Goal: Information Seeking & Learning: Learn about a topic

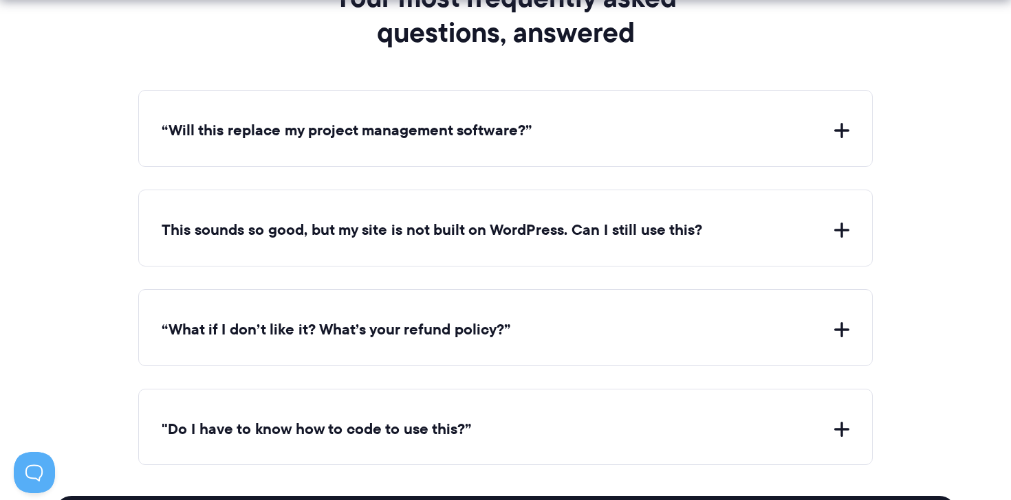
scroll to position [5809, 0]
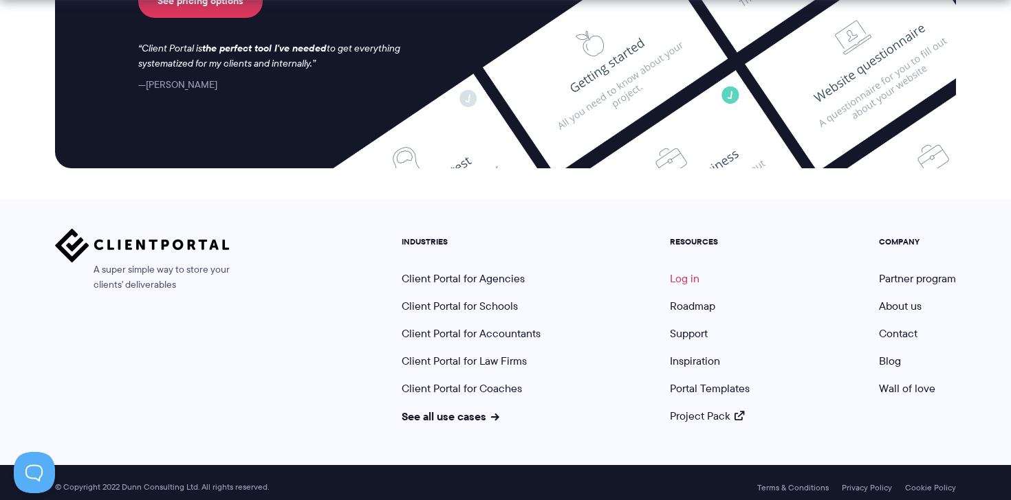
click at [685, 272] on link "Log in" at bounding box center [685, 279] width 30 height 16
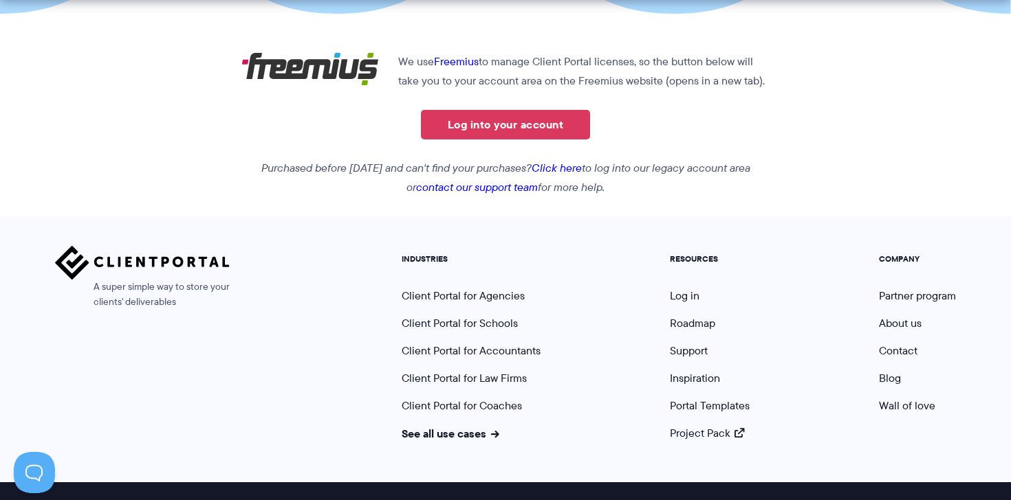
scroll to position [344, 0]
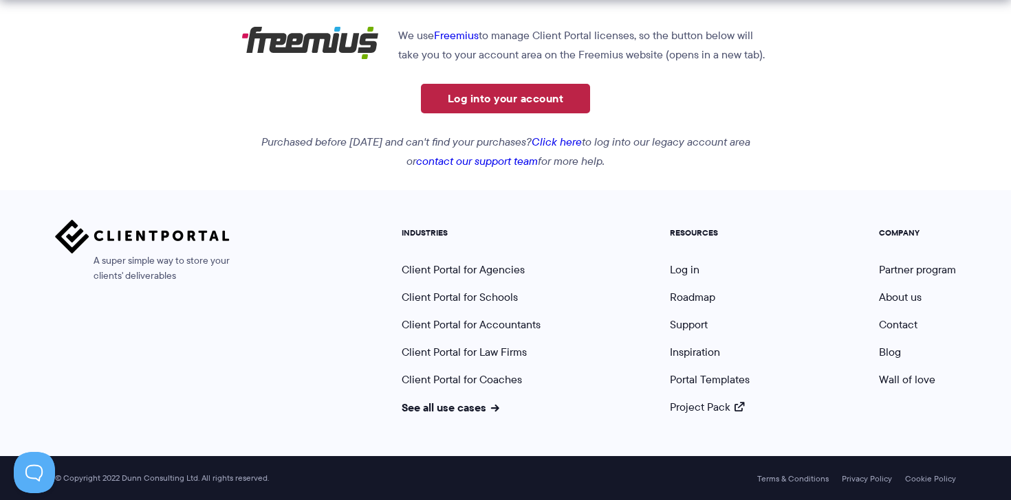
click at [514, 102] on link "Log into your account" at bounding box center [505, 99] width 169 height 30
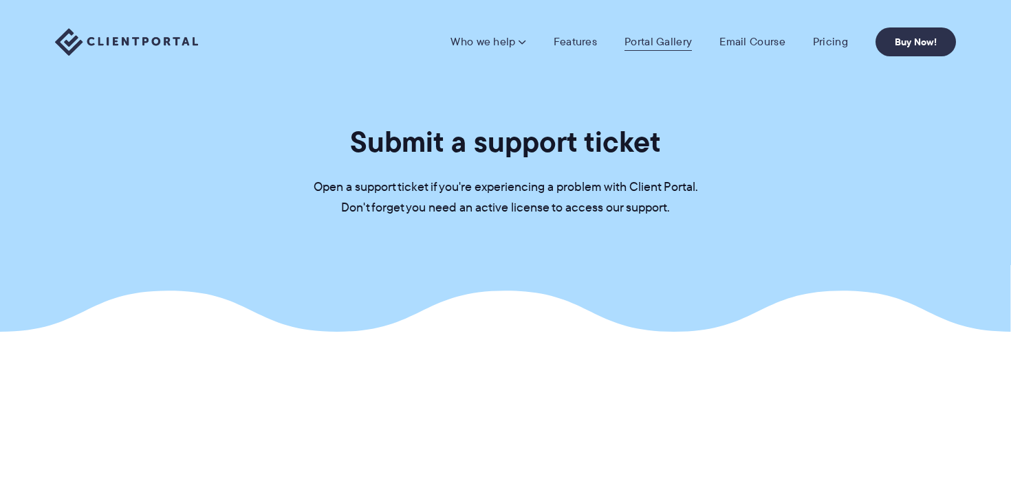
click at [649, 40] on link "Portal Gallery" at bounding box center [657, 42] width 67 height 14
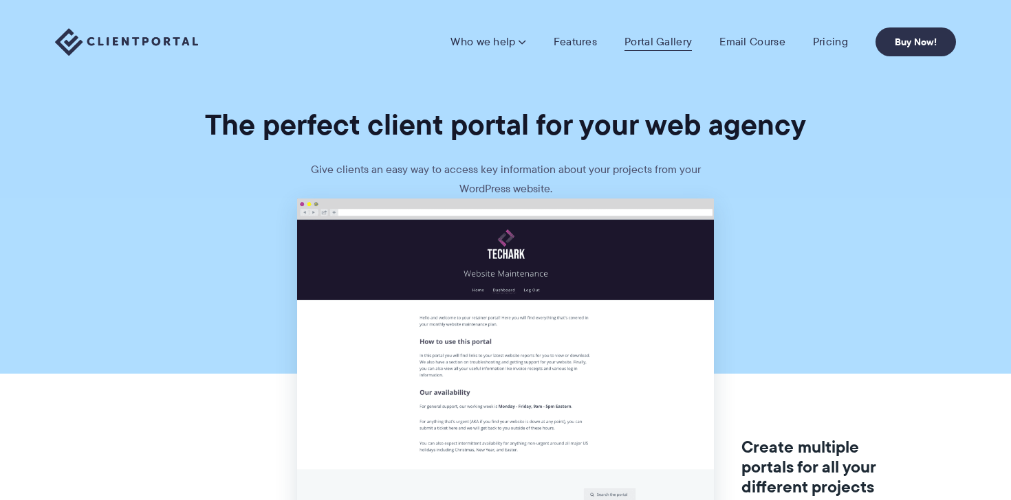
click at [636, 43] on link "Portal Gallery" at bounding box center [657, 42] width 67 height 14
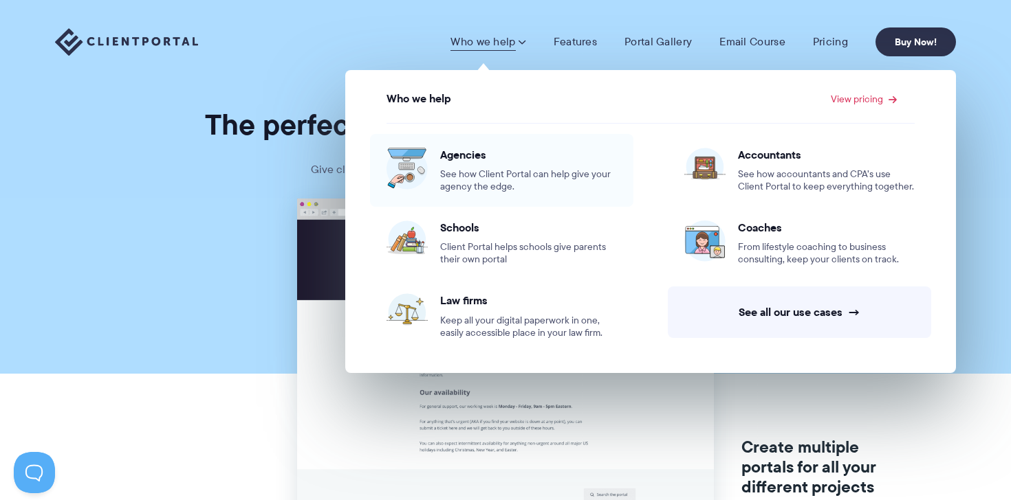
click at [487, 175] on span "See how Client Portal can help give your agency the edge." at bounding box center [528, 180] width 177 height 25
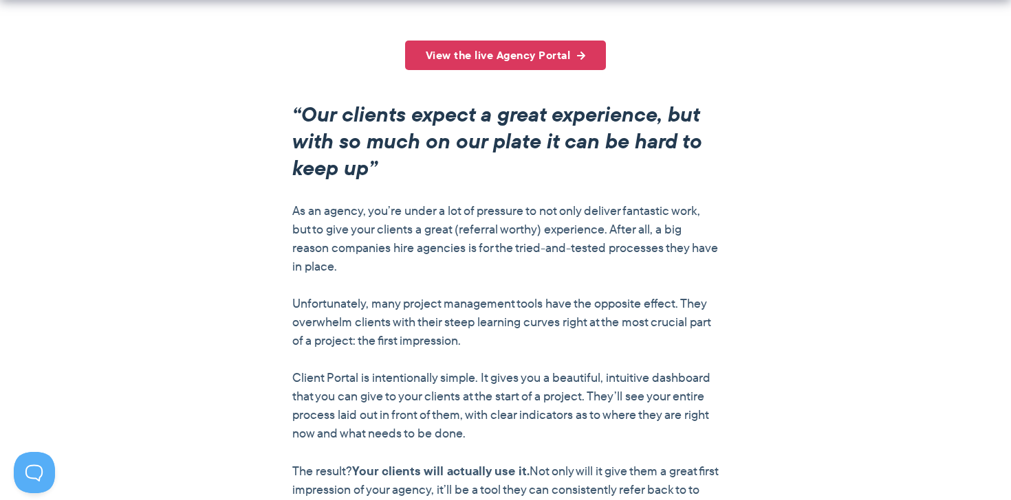
scroll to position [1074, 0]
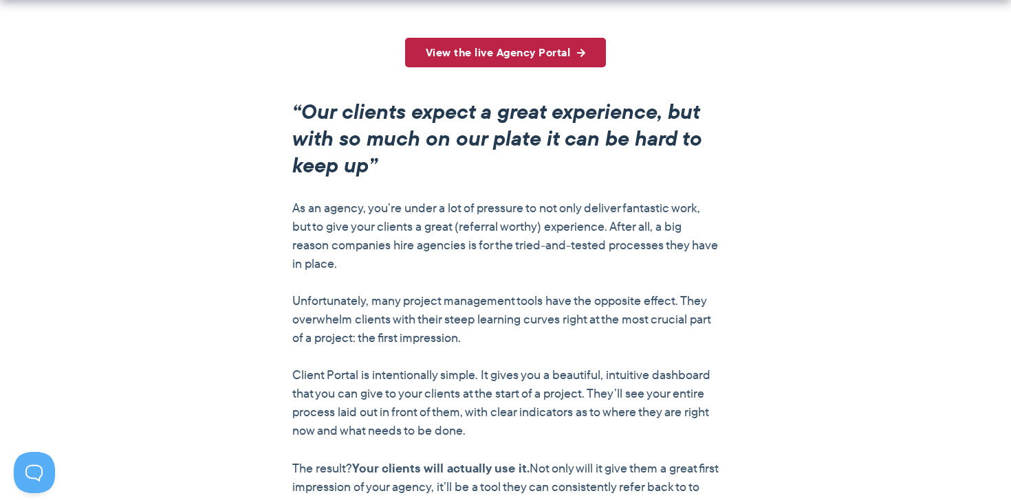
click at [549, 67] on link "View the live Agency Portal" at bounding box center [505, 53] width 201 height 30
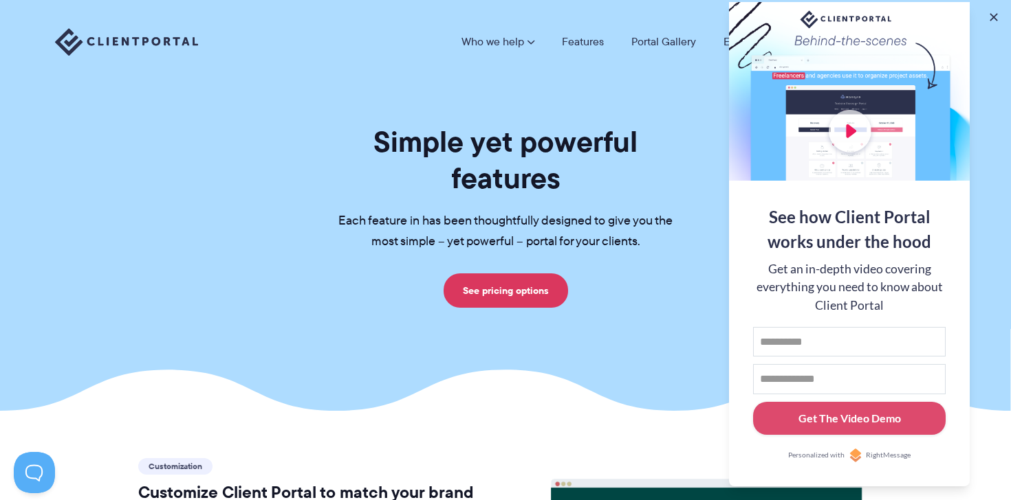
click at [522, 41] on link "Who we help" at bounding box center [497, 41] width 73 height 11
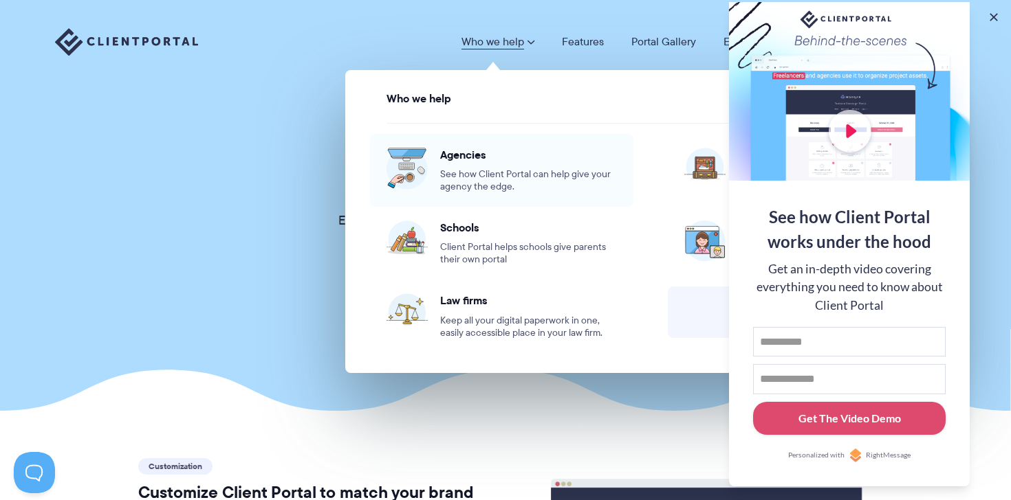
click at [493, 166] on div "Agencies See how Client Portal can help give your agency the edge." at bounding box center [528, 170] width 177 height 45
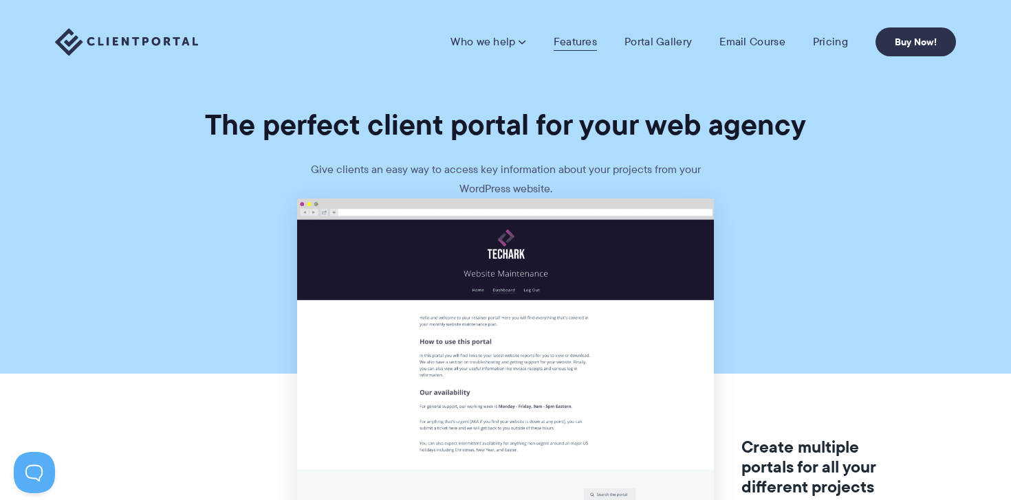
click at [591, 47] on link "Features" at bounding box center [574, 42] width 43 height 14
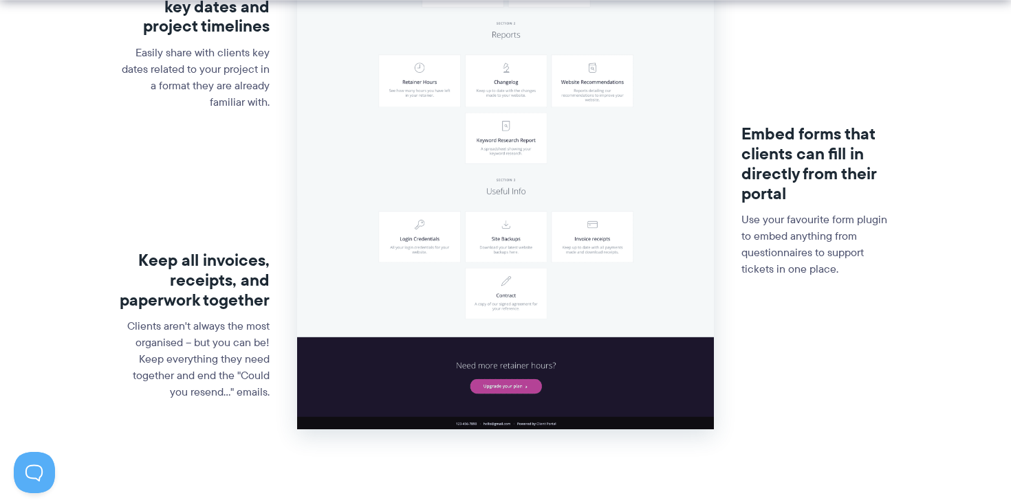
scroll to position [588, 0]
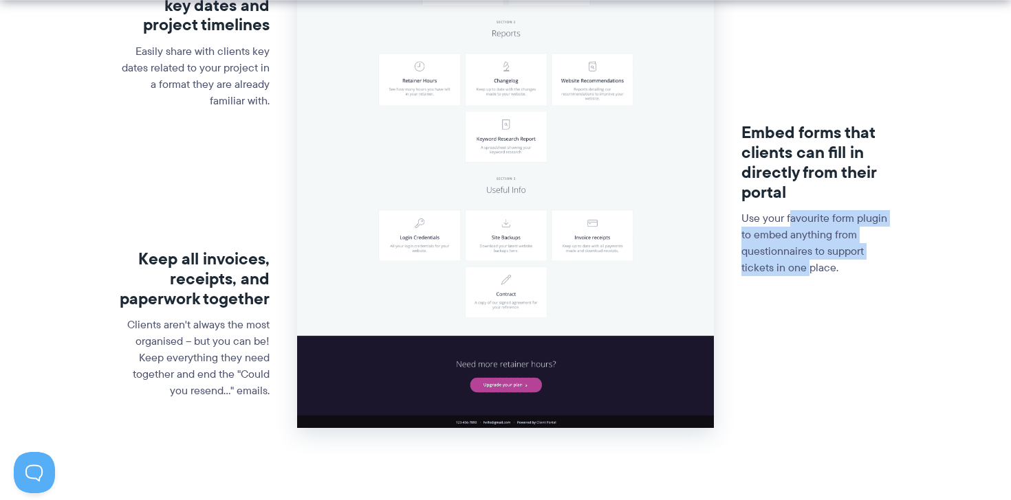
drag, startPoint x: 789, startPoint y: 225, endPoint x: 807, endPoint y: 274, distance: 51.3
click at [807, 274] on p "Use your favourite form plugin to embed anything from questionnaires to support…" at bounding box center [816, 243] width 151 height 66
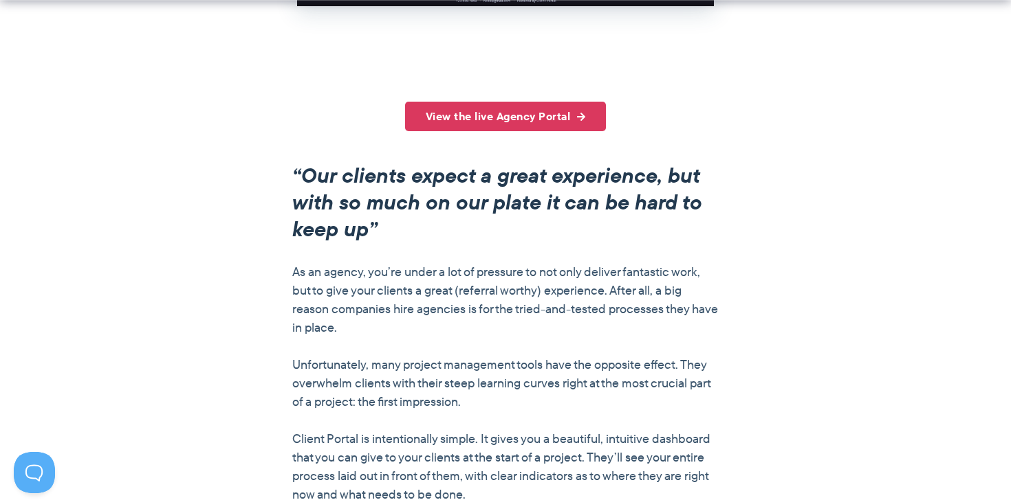
scroll to position [1039, 0]
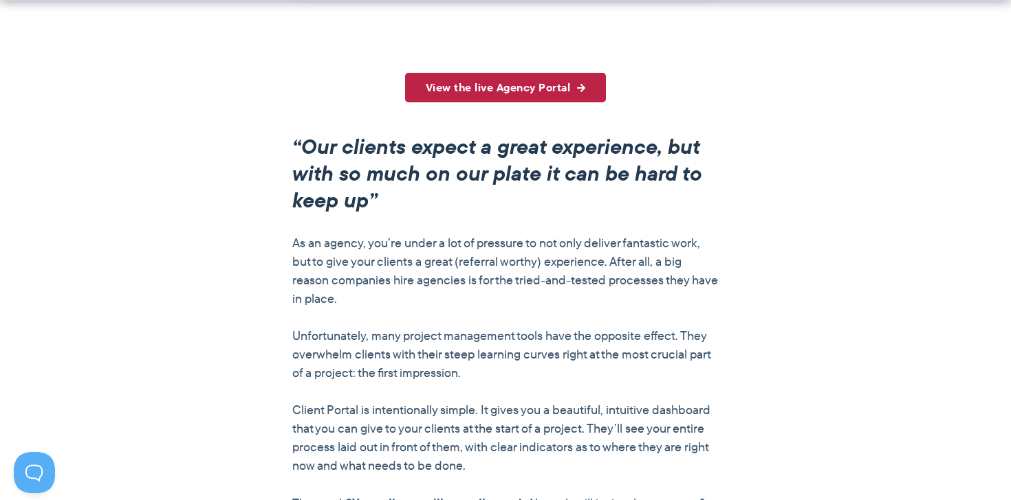
click at [543, 99] on link "View the live Agency Portal" at bounding box center [505, 88] width 201 height 30
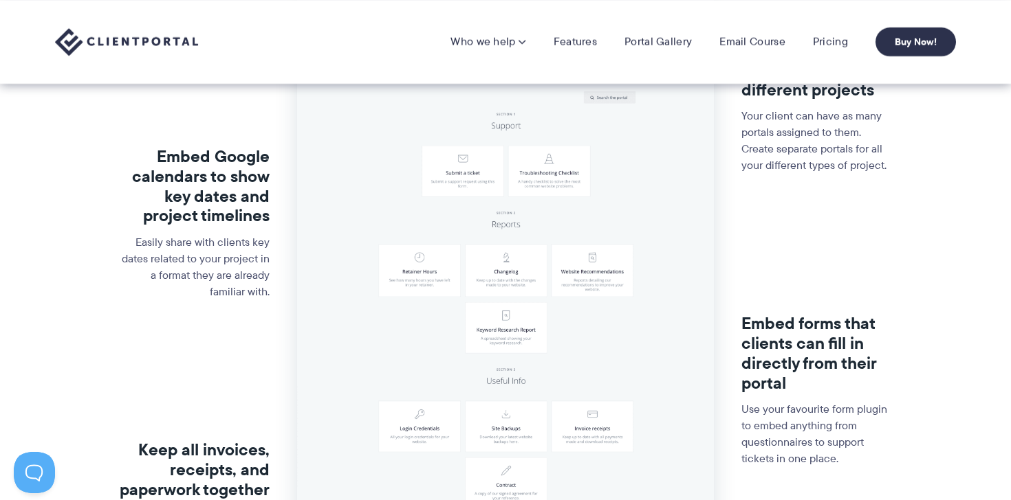
scroll to position [0, 0]
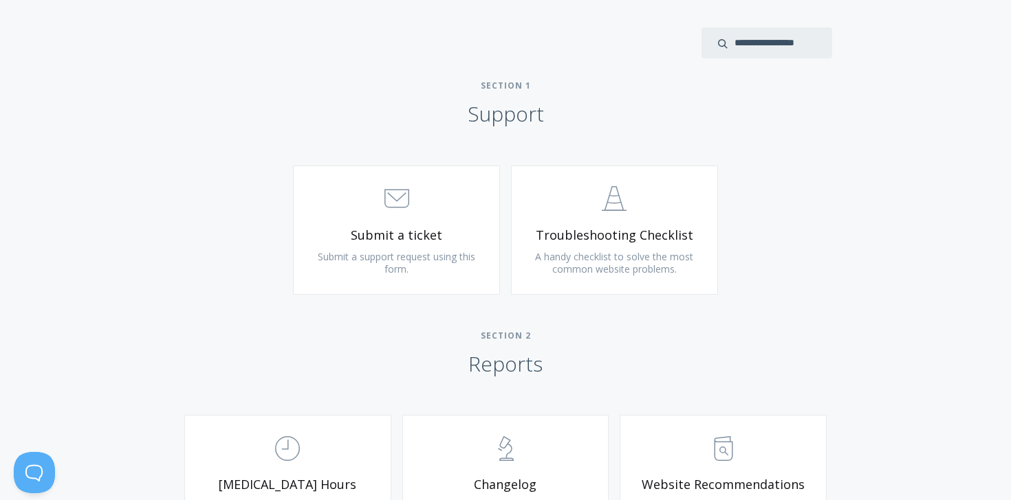
scroll to position [591, 0]
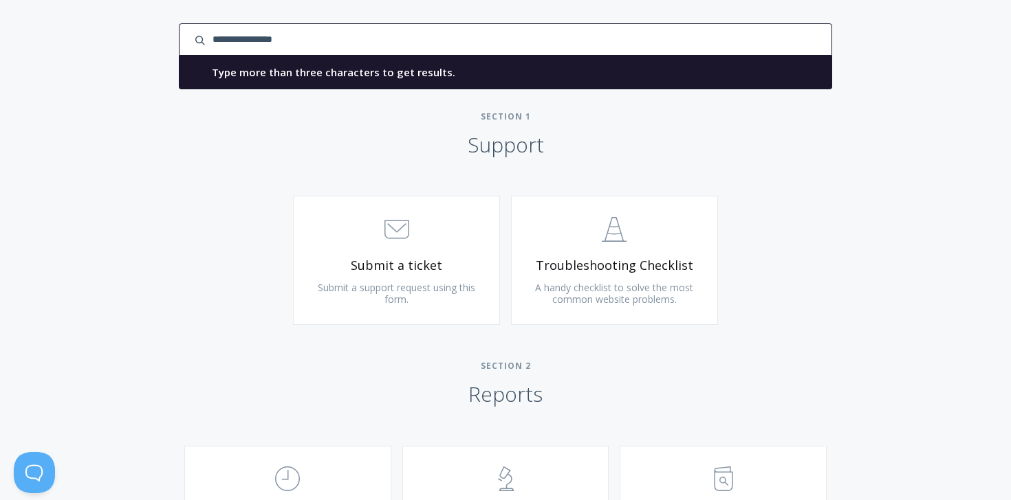
click at [747, 38] on input "search input" at bounding box center [505, 39] width 653 height 32
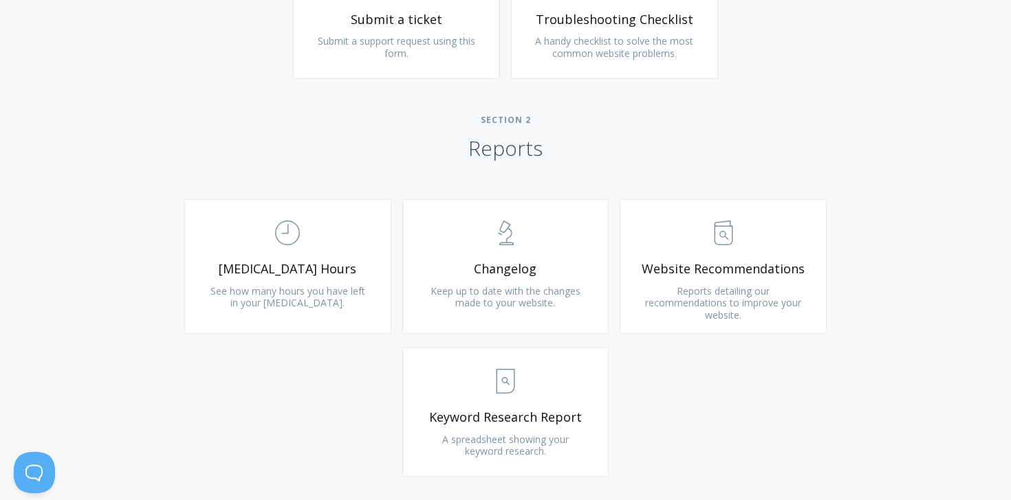
scroll to position [804, 0]
click at [678, 318] on link ".st0{fill:none;stroke:#000000;stroke-width:2;stroke-miterlimit:10;} Untitled-13…" at bounding box center [722, 265] width 207 height 135
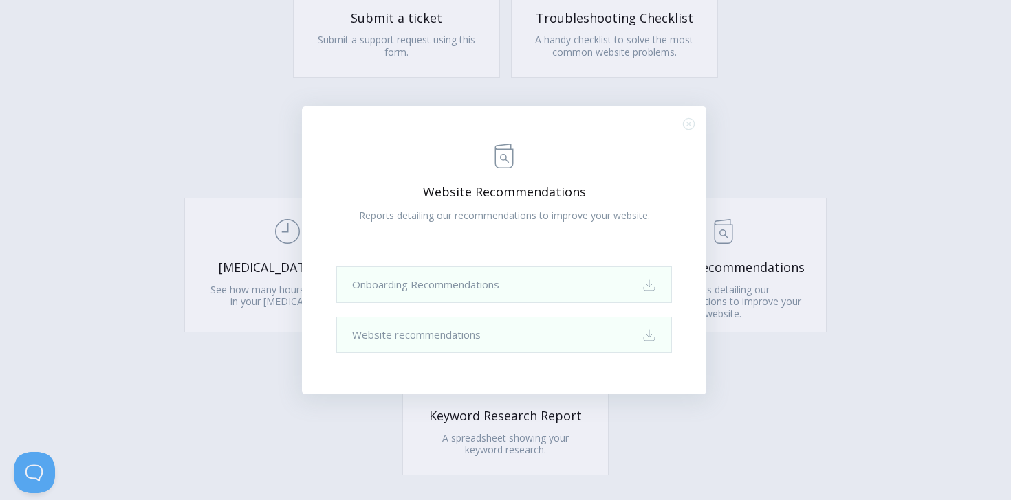
click at [753, 177] on div ".st0{fill:none;stroke:#000000;stroke-width:2;stroke-miterlimit:10;} Untitled-13…" at bounding box center [505, 250] width 1011 height 500
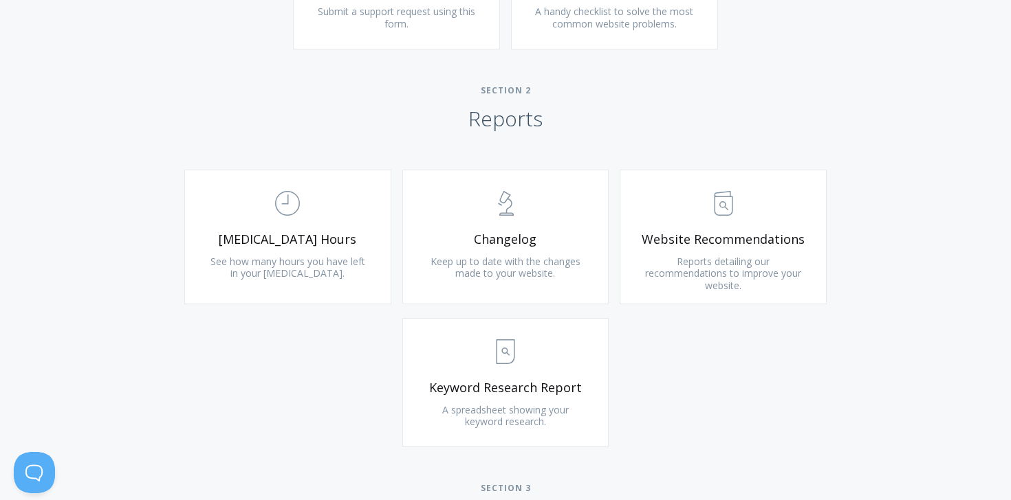
scroll to position [257, 0]
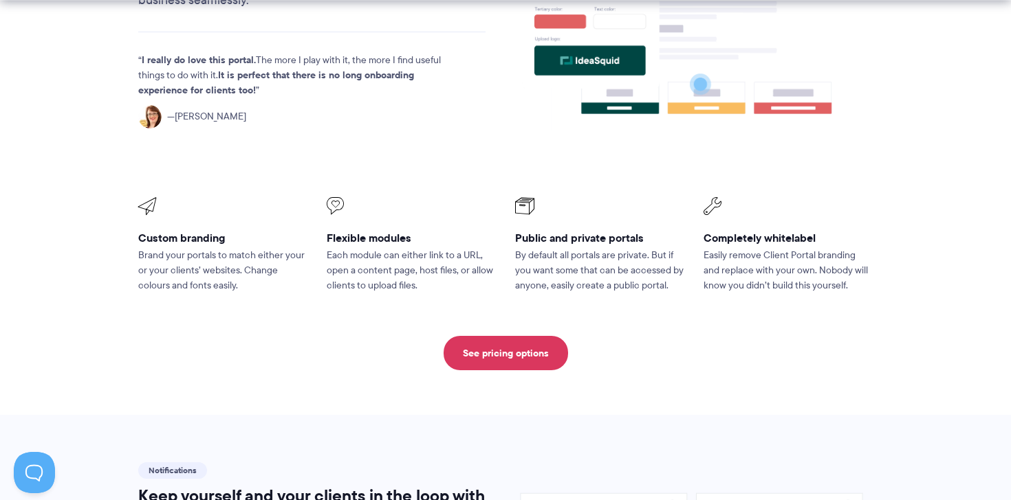
scroll to position [588, 0]
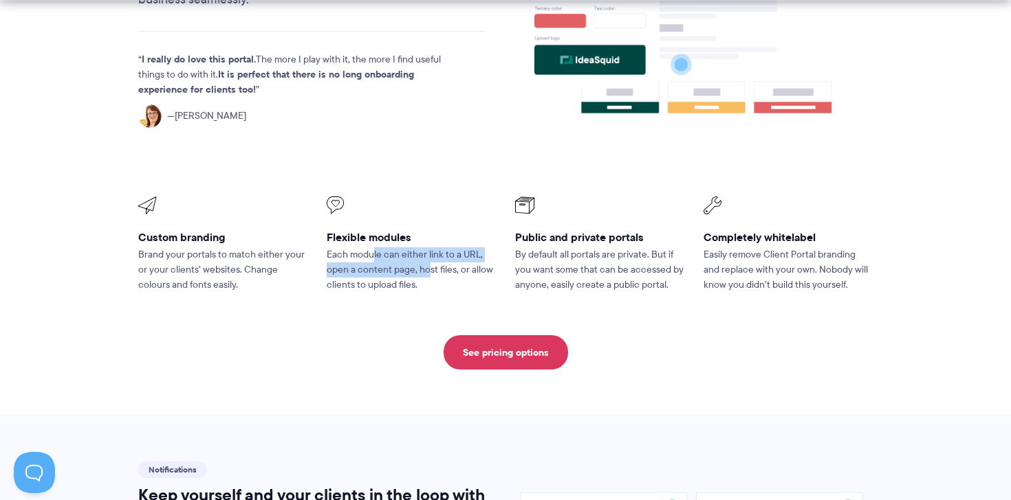
drag, startPoint x: 372, startPoint y: 219, endPoint x: 431, endPoint y: 236, distance: 61.4
click at [431, 247] on p "Each module can either link to a URL, open a content page, host files, or allow…" at bounding box center [411, 269] width 169 height 45
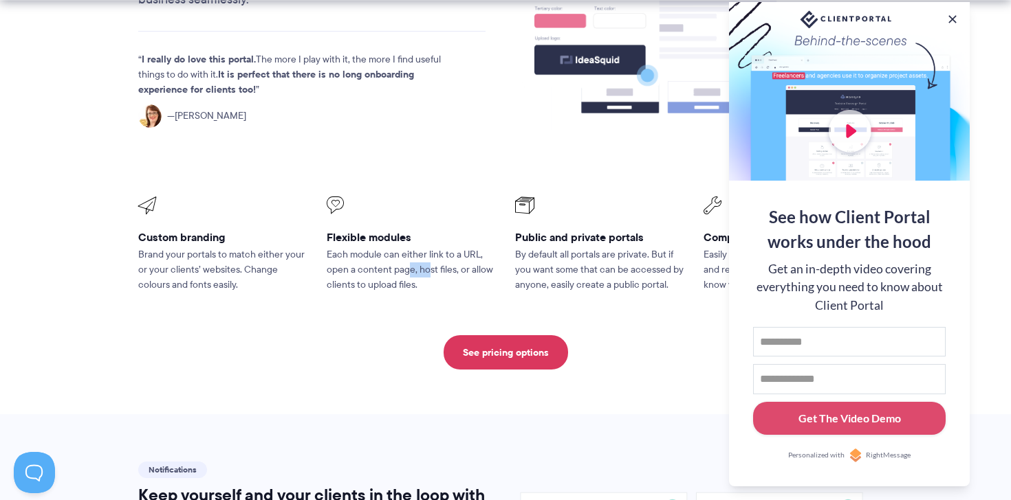
drag, startPoint x: 410, startPoint y: 234, endPoint x: 430, endPoint y: 241, distance: 22.0
click at [430, 247] on p "Each module can either link to a URL, open a content page, host files, or allow…" at bounding box center [411, 269] width 169 height 45
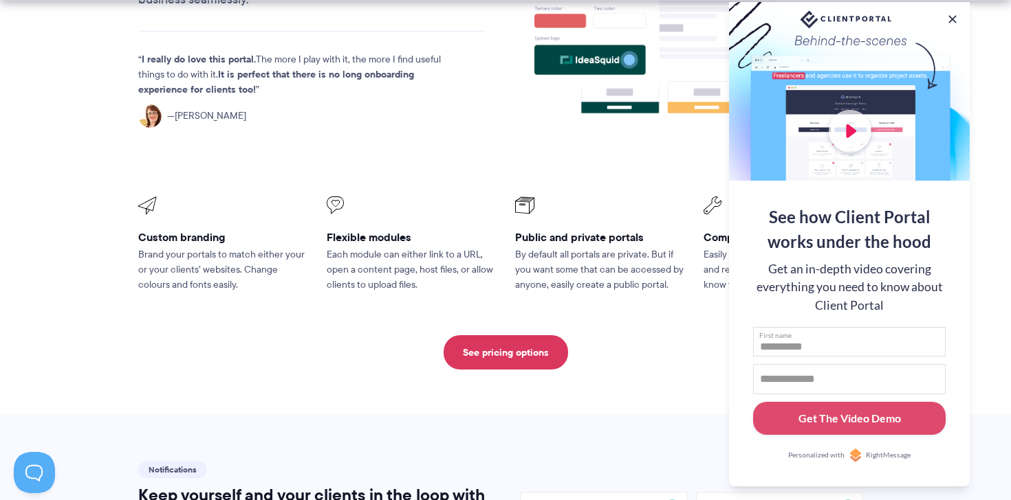
click at [849, 339] on input "First name" at bounding box center [849, 342] width 192 height 30
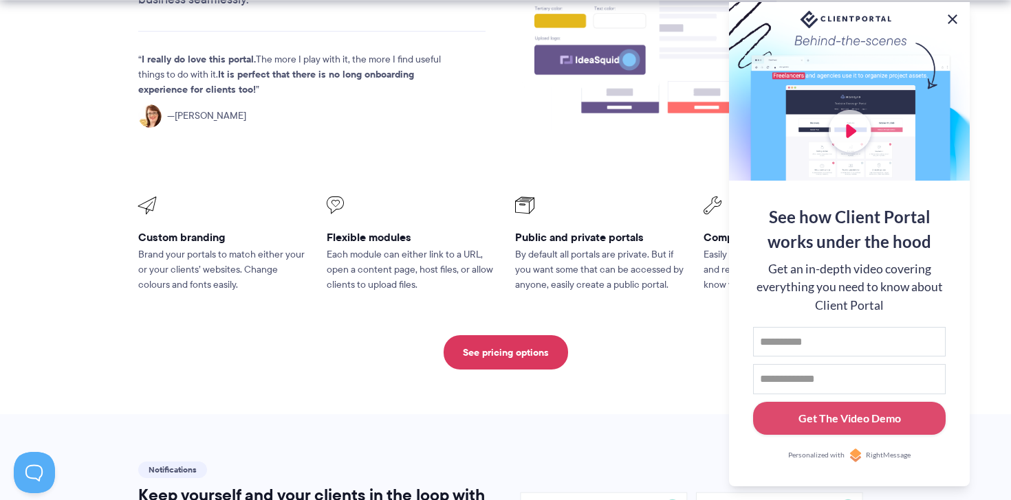
click at [952, 14] on button at bounding box center [952, 19] width 16 height 16
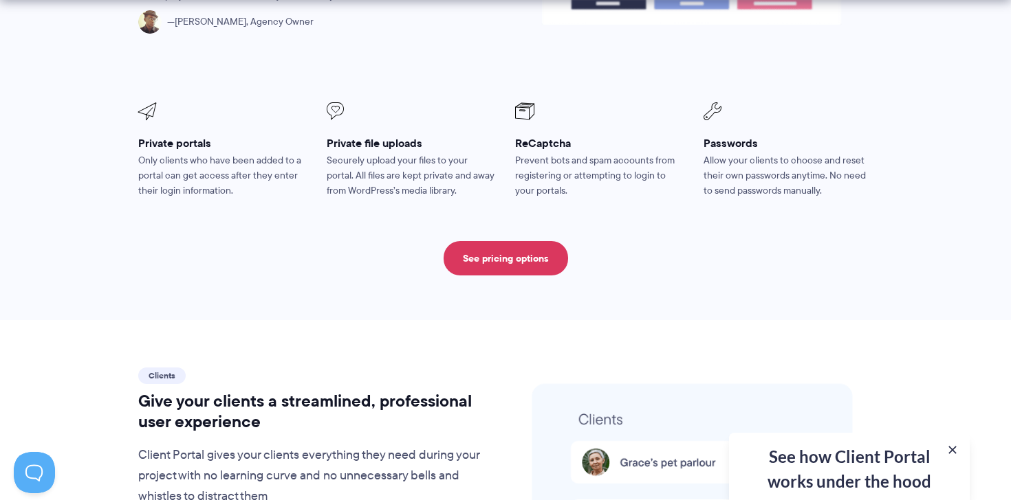
scroll to position [2573, 0]
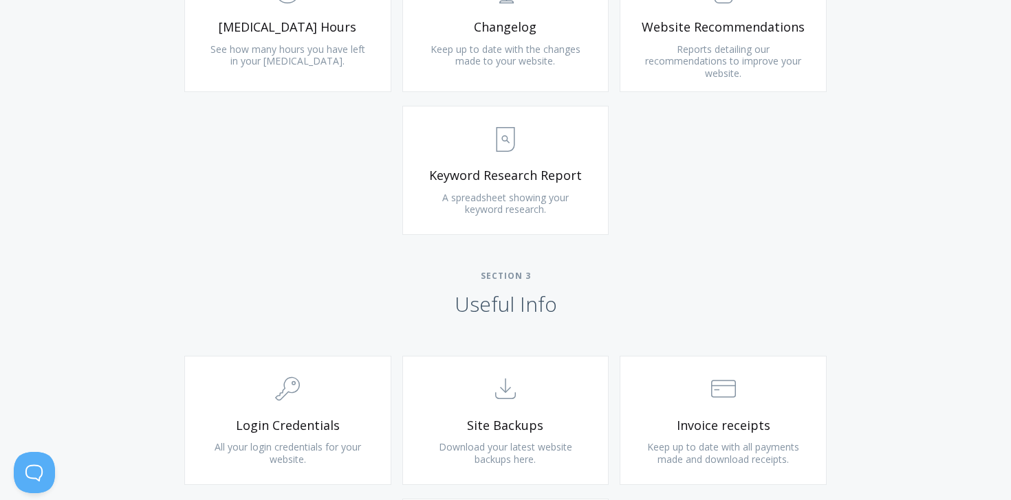
scroll to position [1046, 0]
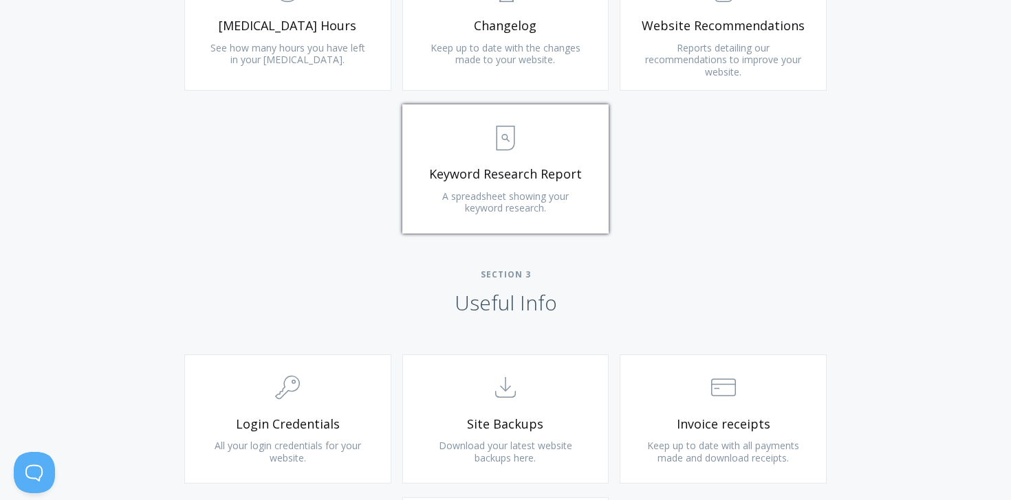
click at [538, 201] on span "A spreadsheet showing your keyword research." at bounding box center [505, 202] width 126 height 25
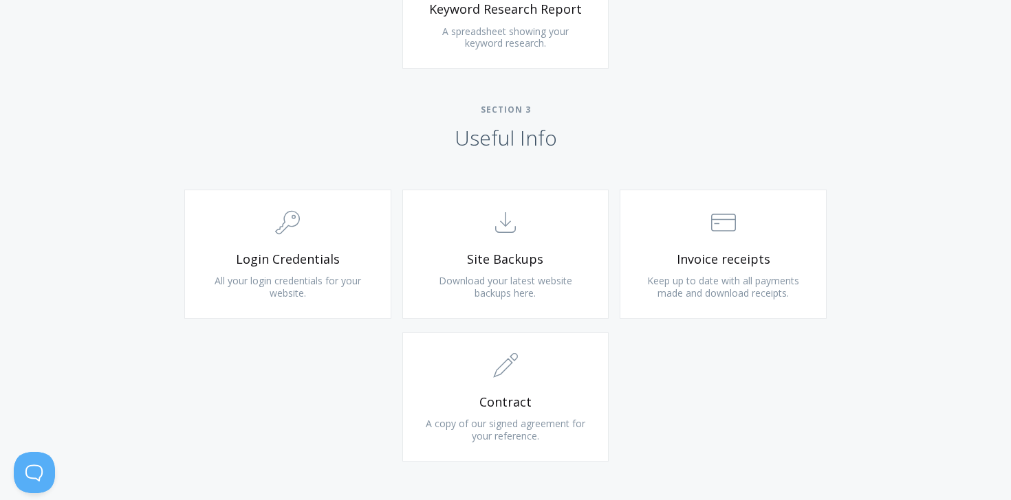
scroll to position [1330, 0]
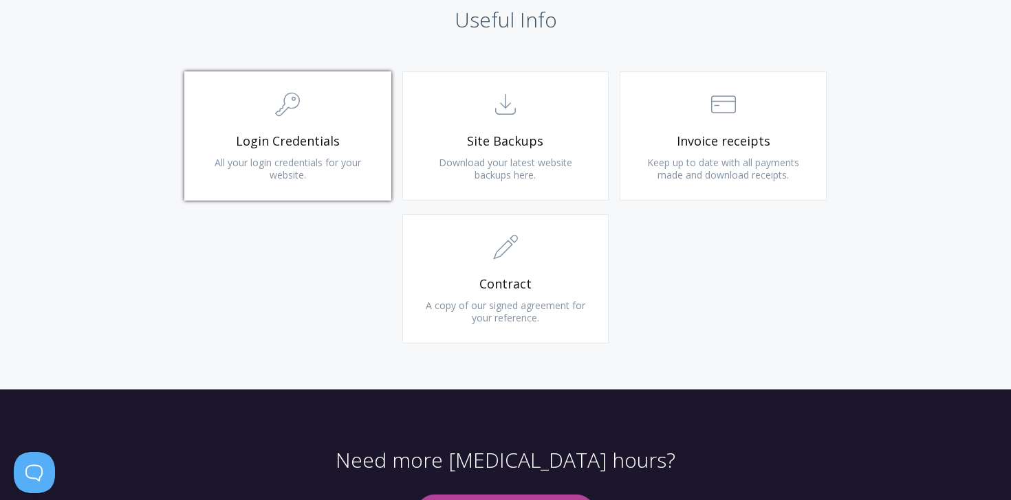
click at [345, 173] on link ".cls-1{fill:none;stroke:#000;stroke-miterlimit:10;stroke-width:2px;} 1. General…" at bounding box center [287, 135] width 207 height 129
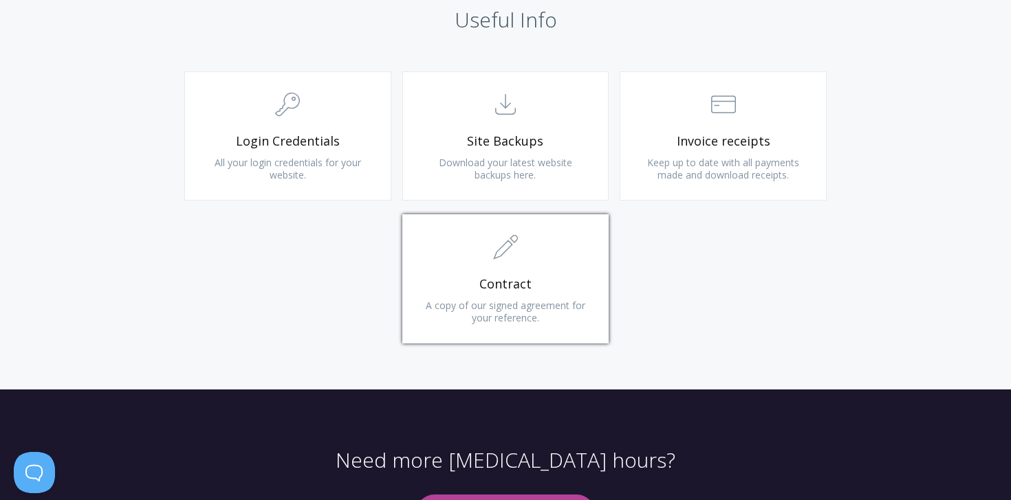
click at [552, 300] on span "A copy of our signed agreement for your reference." at bounding box center [505, 311] width 159 height 25
